Goal: Information Seeking & Learning: Learn about a topic

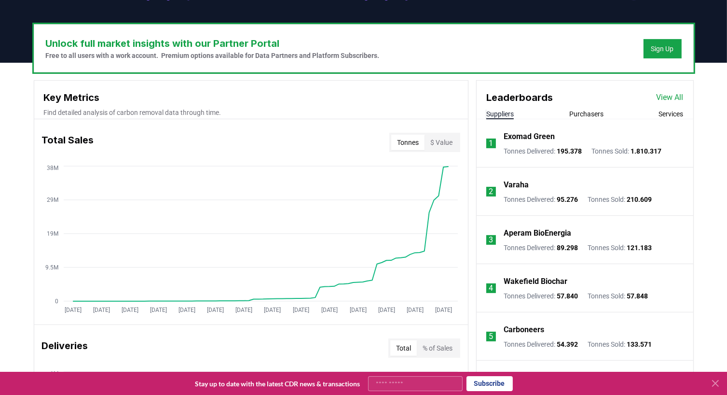
scroll to position [276, 0]
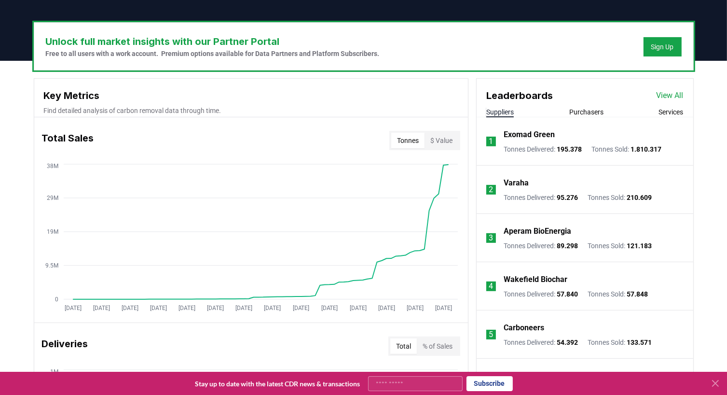
click at [676, 91] on link "View All" at bounding box center [670, 96] width 27 height 12
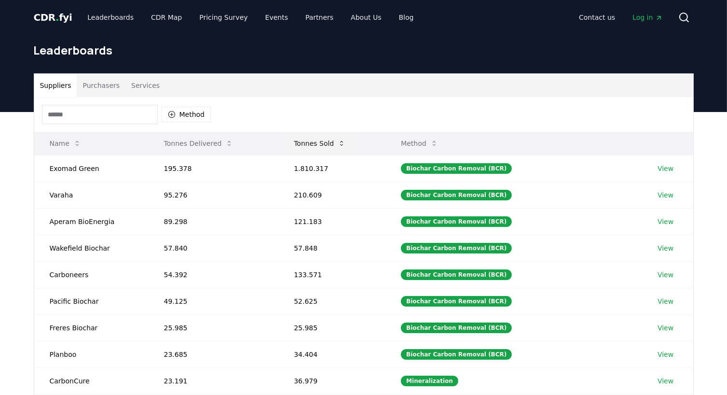
click at [332, 140] on button "Tonnes Sold" at bounding box center [319, 143] width 67 height 19
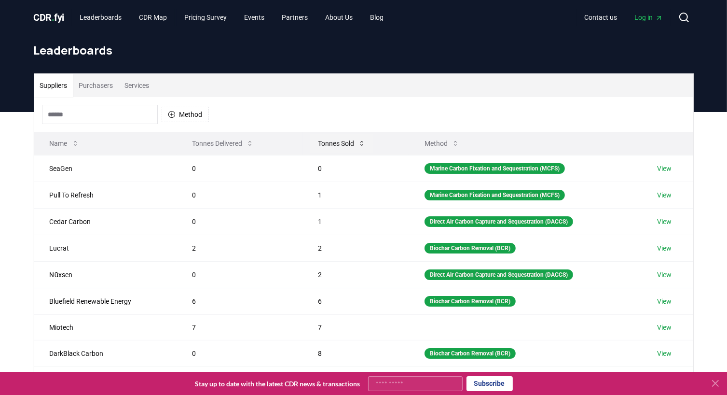
click at [332, 140] on button "Tonnes Sold" at bounding box center [341, 143] width 63 height 19
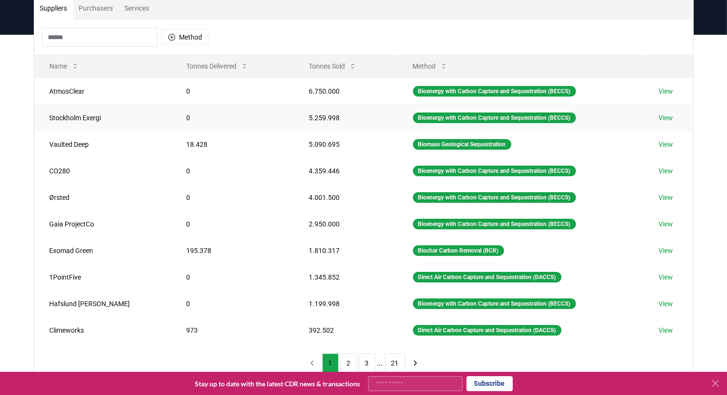
scroll to position [79, 0]
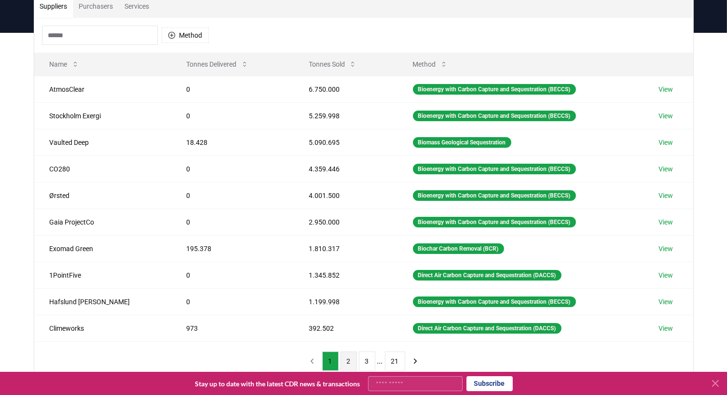
click at [349, 357] on button "2" at bounding box center [349, 360] width 16 height 19
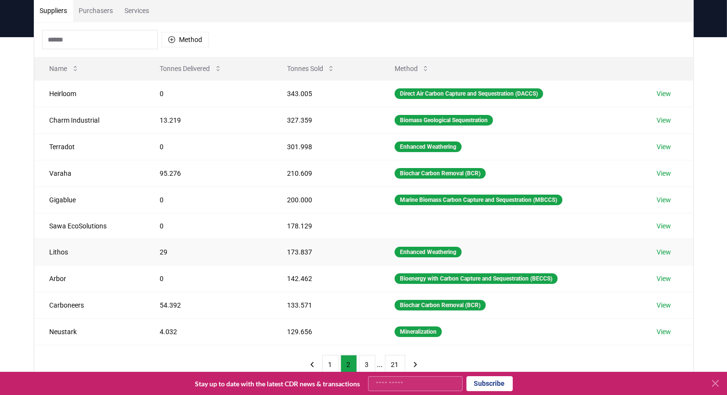
scroll to position [74, 0]
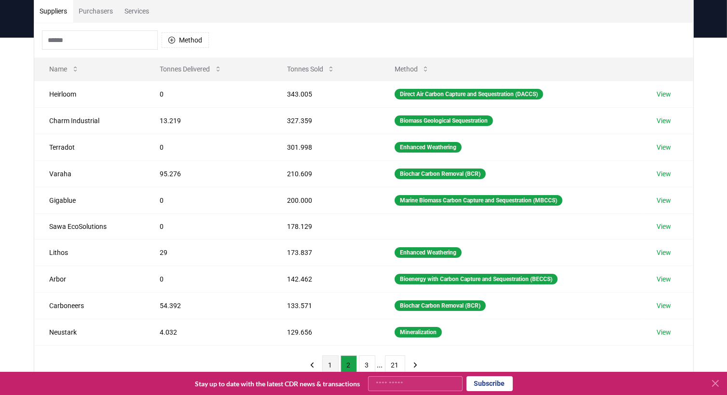
click at [328, 362] on button "1" at bounding box center [330, 364] width 16 height 19
